Goal: Task Accomplishment & Management: Use online tool/utility

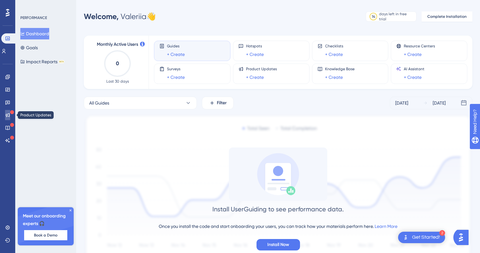
click at [9, 115] on icon at bounding box center [7, 114] width 5 height 5
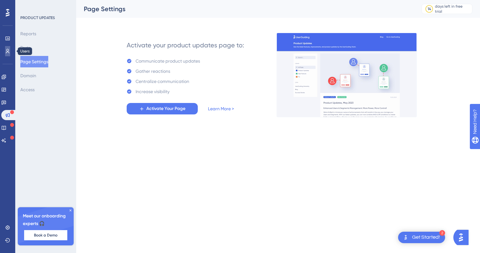
click at [10, 51] on link at bounding box center [7, 51] width 5 height 10
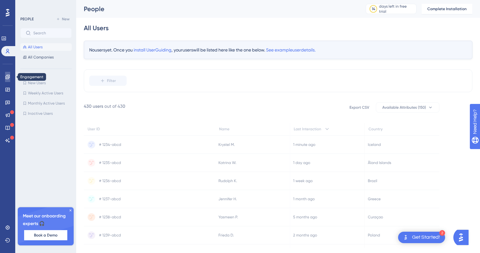
click at [10, 76] on link at bounding box center [7, 77] width 5 height 10
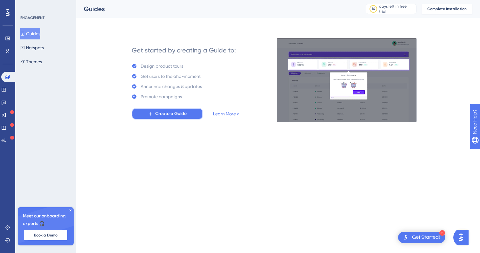
click at [171, 116] on span "Create a Guide" at bounding box center [170, 114] width 31 height 8
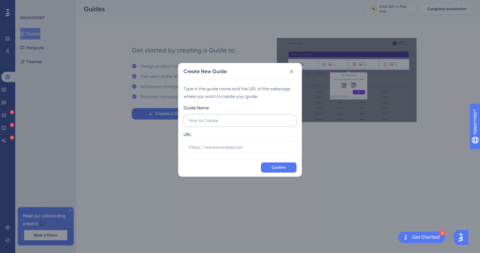
click at [211, 117] on input "text" at bounding box center [240, 120] width 102 height 7
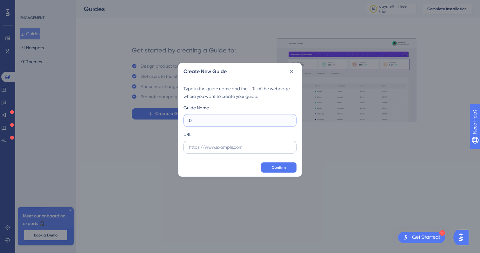
type input "0"
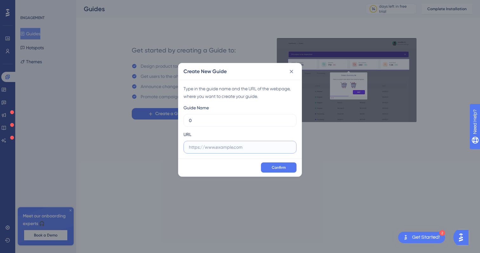
click at [222, 147] on input "text" at bounding box center [240, 147] width 102 height 7
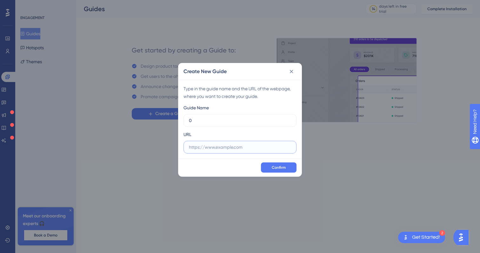
paste input "https://vimmi.net/"
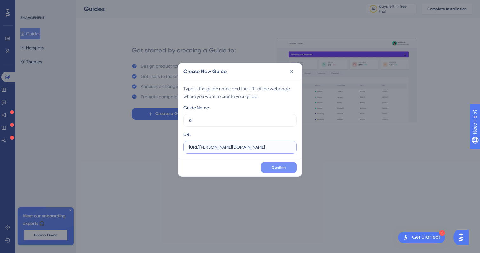
type input "https://vimmi.net/"
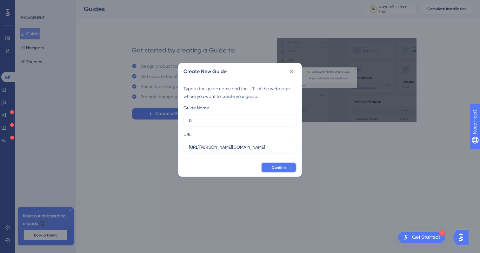
click at [272, 166] on span "Confirm" at bounding box center [279, 167] width 14 height 5
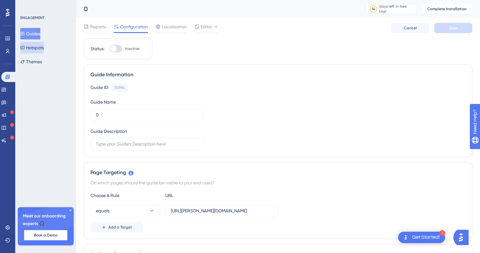
click at [39, 47] on button "Hotspots" at bounding box center [31, 47] width 23 height 11
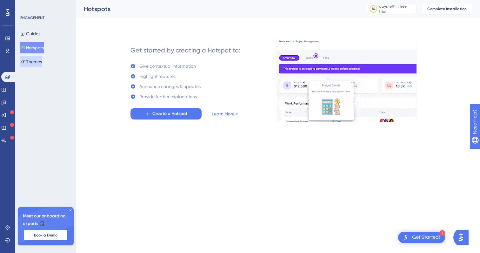
click at [42, 60] on button "Themes" at bounding box center [31, 61] width 22 height 11
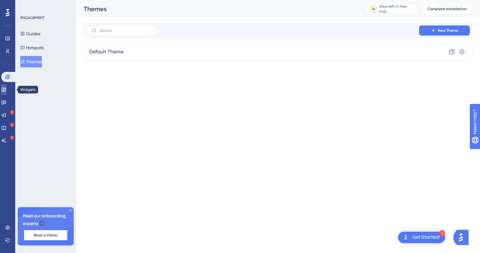
click at [6, 91] on icon at bounding box center [3, 89] width 5 height 5
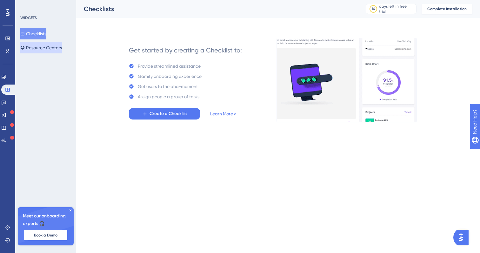
click at [50, 50] on button "Resource Centers" at bounding box center [41, 47] width 42 height 11
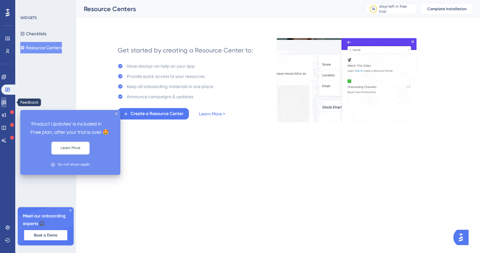
click at [6, 104] on icon at bounding box center [3, 102] width 5 height 5
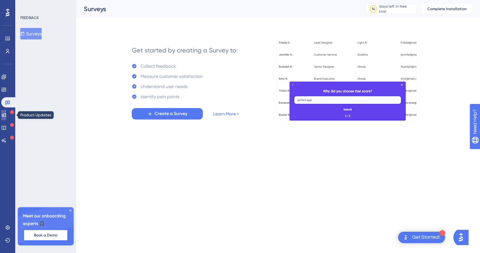
click at [6, 115] on icon at bounding box center [3, 114] width 5 height 5
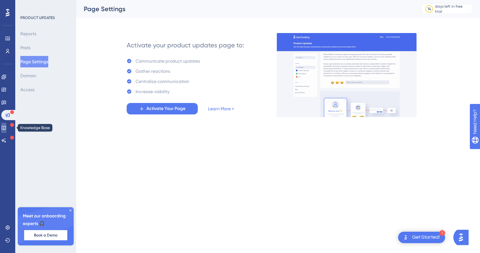
click at [6, 131] on link at bounding box center [3, 128] width 5 height 10
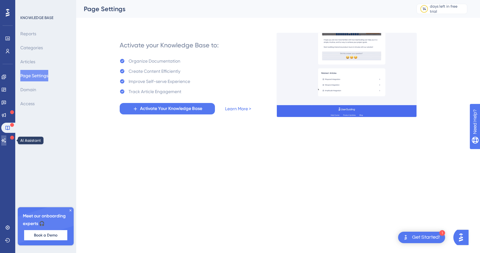
click at [6, 136] on link at bounding box center [3, 140] width 5 height 10
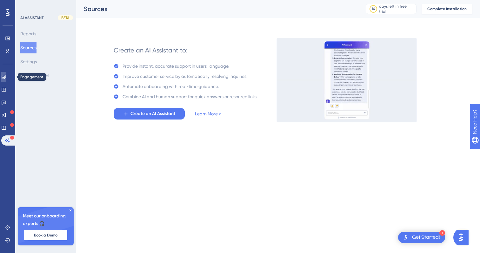
click at [6, 72] on link at bounding box center [3, 77] width 5 height 10
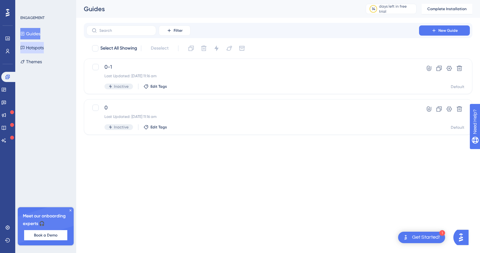
click at [33, 47] on button "Hotspots" at bounding box center [31, 47] width 23 height 11
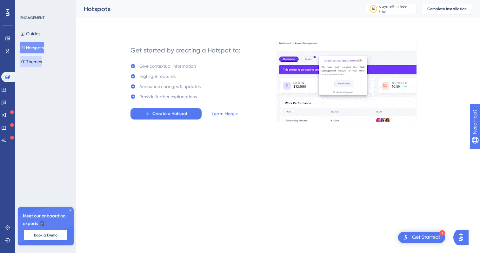
click at [35, 58] on button "Themes" at bounding box center [31, 61] width 22 height 11
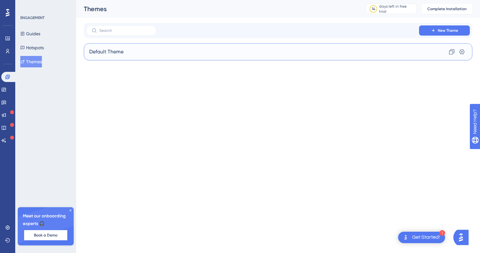
click at [117, 51] on span "Default Theme" at bounding box center [106, 52] width 34 height 8
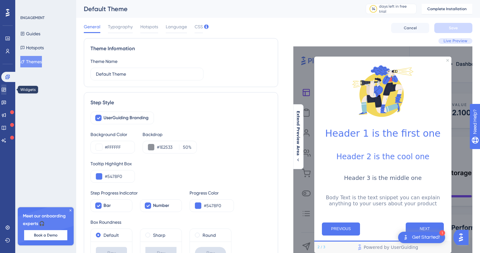
click at [7, 84] on div "Engagement Widgets Feedback Product Updates Knowledge Base AI Assistant" at bounding box center [7, 109] width 13 height 74
click at [6, 84] on link at bounding box center [3, 89] width 5 height 10
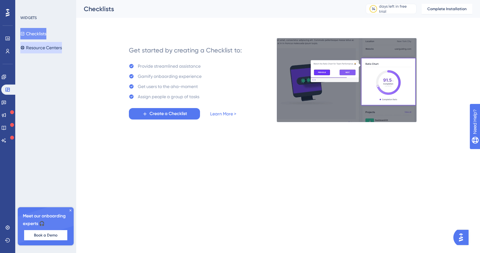
click at [33, 50] on button "Resource Centers" at bounding box center [41, 47] width 42 height 11
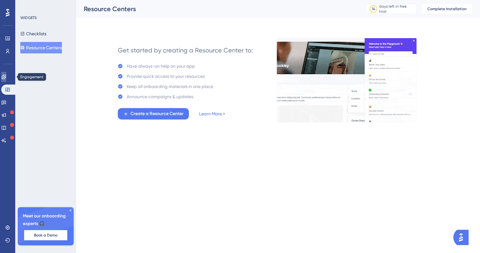
click at [6, 80] on link at bounding box center [3, 77] width 5 height 10
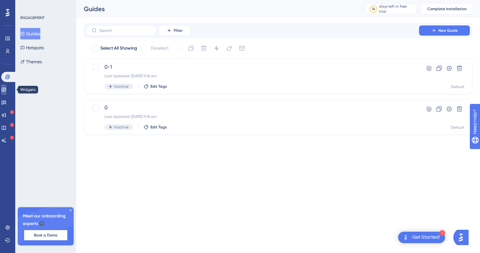
click at [6, 91] on icon at bounding box center [3, 89] width 5 height 5
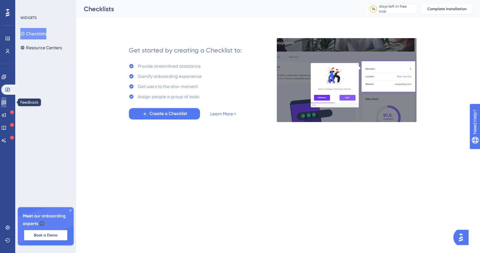
click at [6, 98] on link at bounding box center [3, 102] width 5 height 10
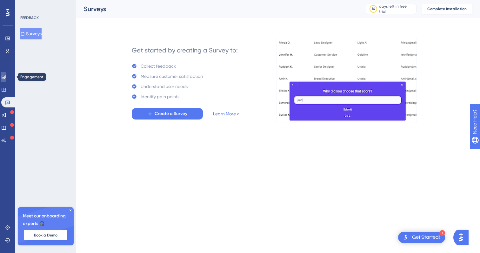
click at [6, 77] on link at bounding box center [3, 77] width 5 height 10
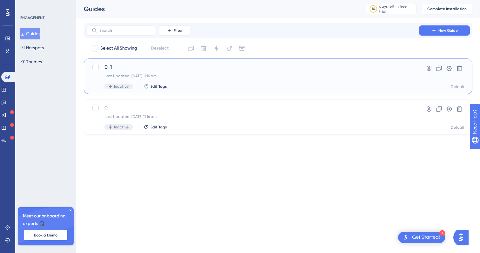
click at [145, 71] on div "0-1 Last Updated: 16 Sept 2025 11:16 am Inactive Edit Tags" at bounding box center [252, 76] width 297 height 26
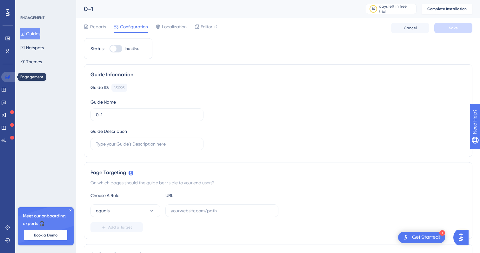
click at [12, 75] on link at bounding box center [8, 77] width 15 height 10
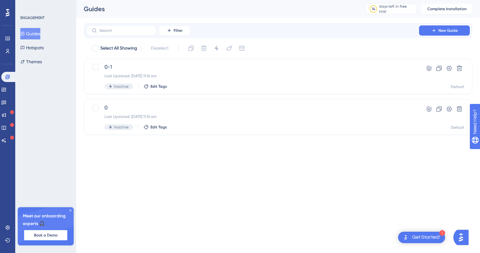
click at [11, 84] on div "Engagement Widgets Feedback Product Updates Knowledge Base AI Assistant" at bounding box center [7, 109] width 13 height 74
click at [6, 87] on link at bounding box center [3, 89] width 5 height 10
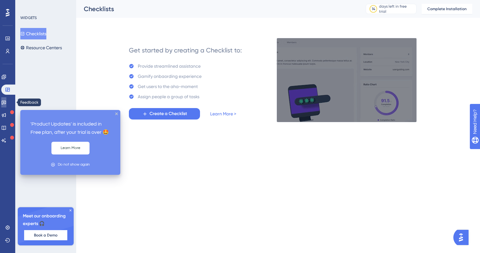
click at [6, 100] on icon at bounding box center [3, 102] width 5 height 5
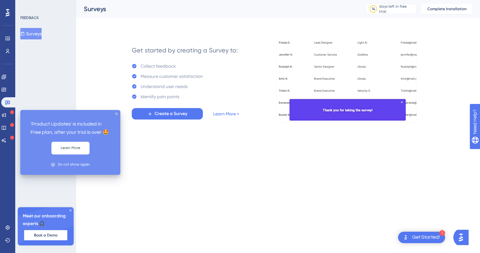
click at [11, 111] on icon at bounding box center [12, 112] width 4 height 4
click at [6, 113] on icon at bounding box center [4, 115] width 4 height 4
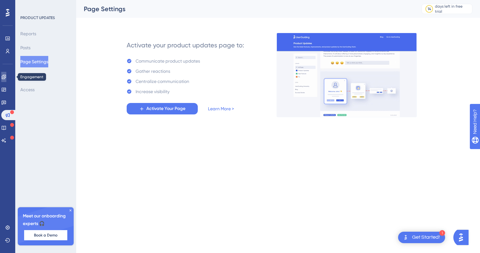
click at [6, 78] on icon at bounding box center [3, 76] width 5 height 5
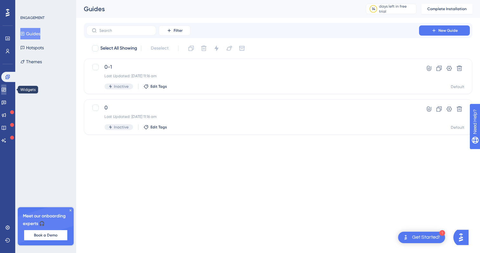
click at [6, 92] on link at bounding box center [3, 89] width 5 height 10
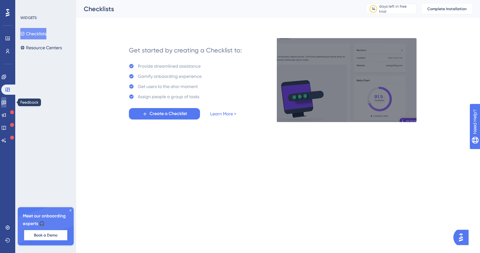
click at [6, 99] on link at bounding box center [3, 102] width 5 height 10
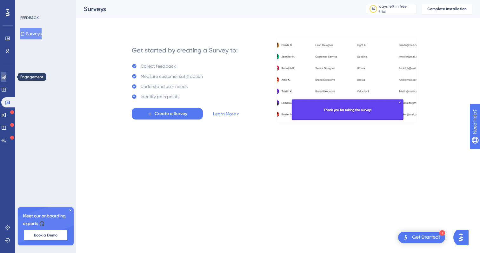
click at [6, 79] on icon at bounding box center [3, 76] width 5 height 5
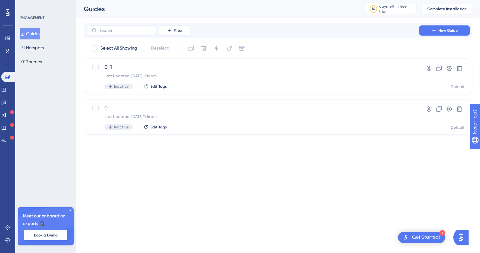
click at [35, 38] on button "Guides" at bounding box center [30, 33] width 20 height 11
click at [38, 46] on button "Hotspots" at bounding box center [31, 47] width 23 height 11
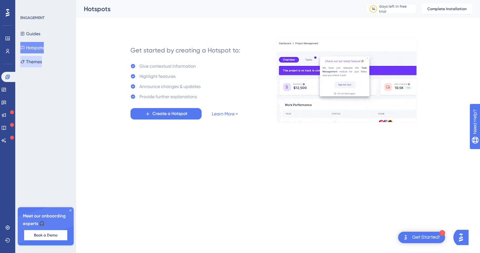
click at [42, 61] on button "Themes" at bounding box center [31, 61] width 22 height 11
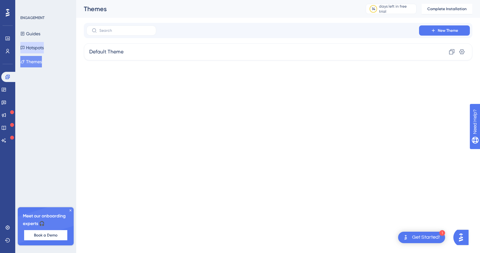
click at [40, 49] on button "Hotspots" at bounding box center [31, 47] width 23 height 11
